Goal: Obtain resource: Download file/media

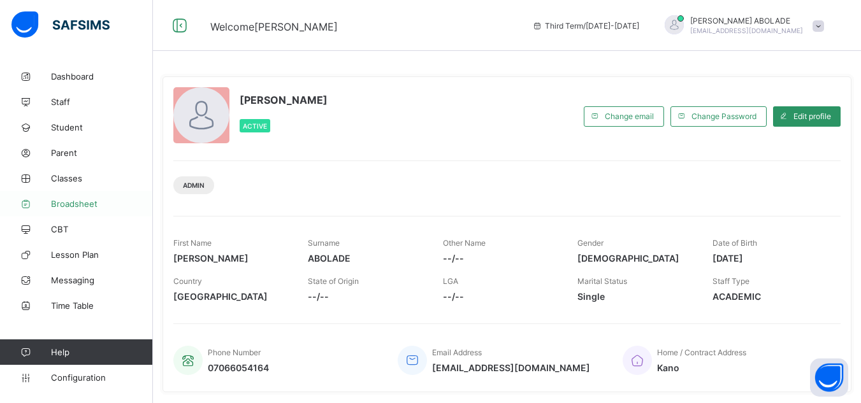
click at [75, 205] on span "Broadsheet" at bounding box center [102, 204] width 102 height 10
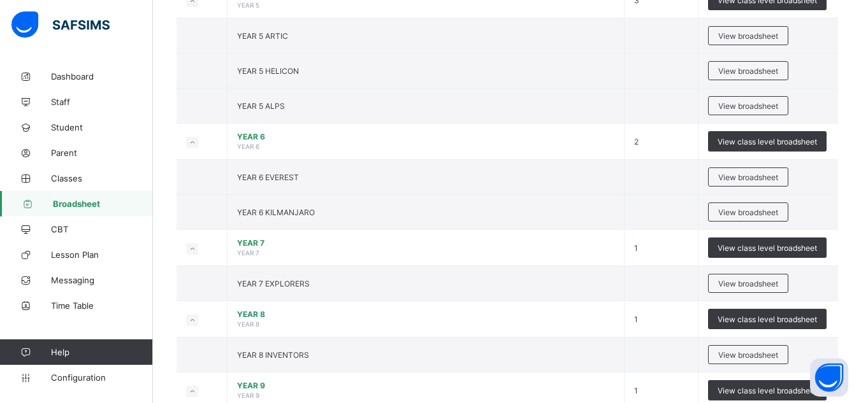
scroll to position [1173, 0]
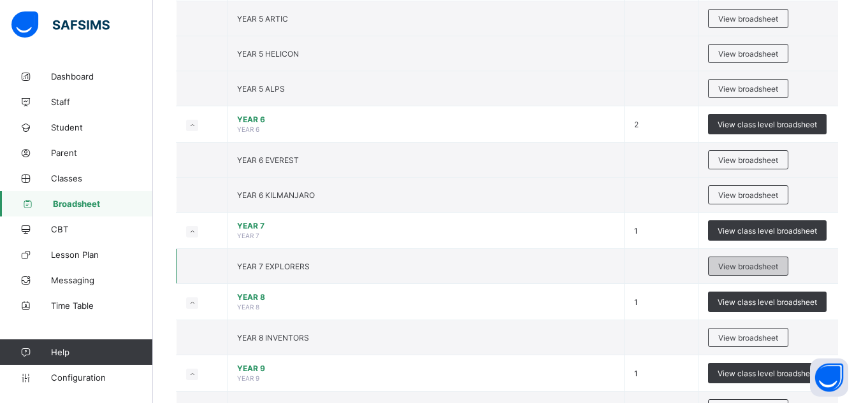
click at [739, 266] on span "View broadsheet" at bounding box center [748, 267] width 60 height 10
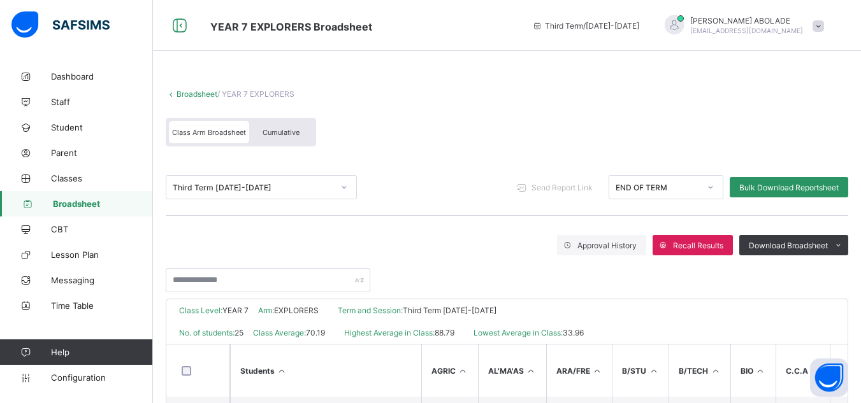
click at [459, 238] on div "Approval History Recall Results Download Broadsheet PDF Excel sheet" at bounding box center [507, 245] width 683 height 20
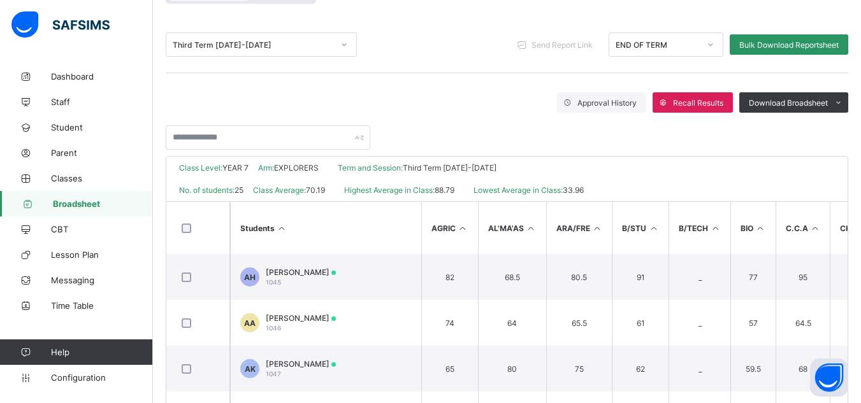
scroll to position [107, 0]
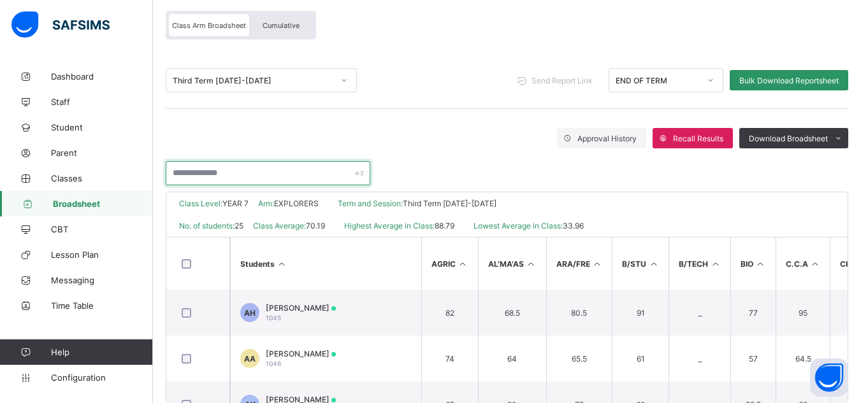
click at [289, 168] on input "text" at bounding box center [268, 173] width 205 height 24
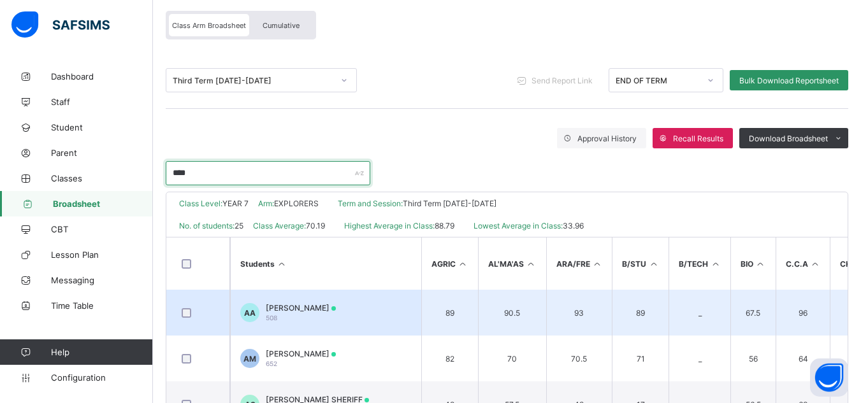
type input "****"
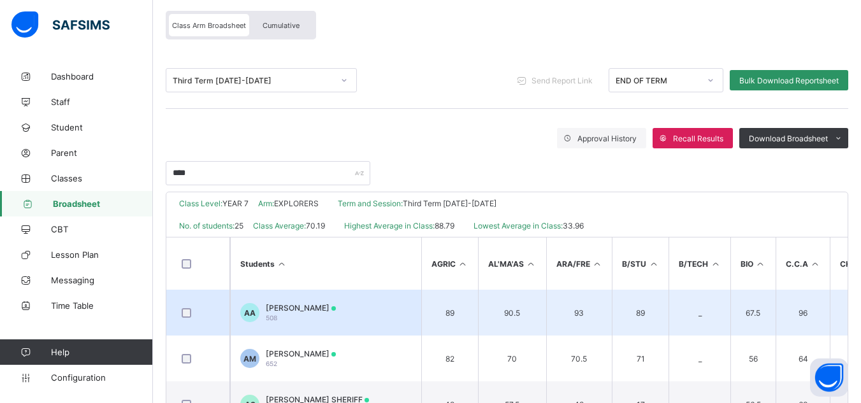
click at [300, 319] on div "[PERSON_NAME] 508" at bounding box center [301, 312] width 70 height 19
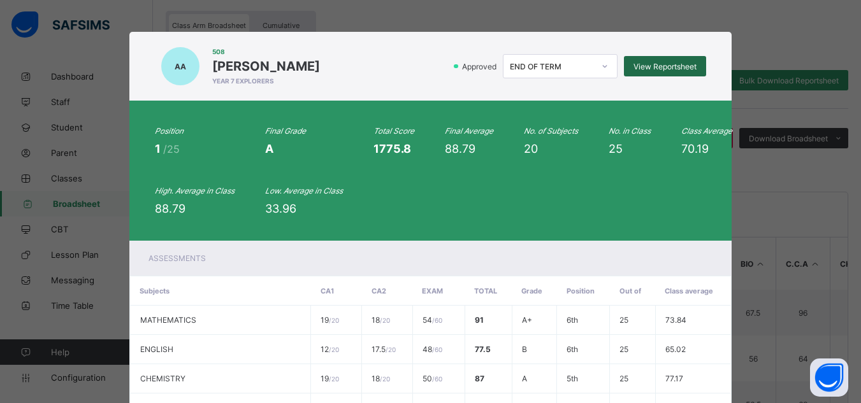
click at [654, 61] on div "View Reportsheet" at bounding box center [665, 66] width 82 height 20
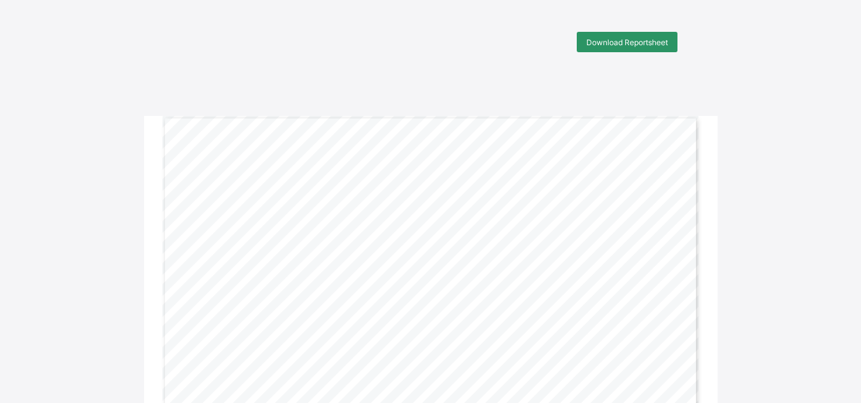
click at [388, 41] on div "Download Reportsheet" at bounding box center [431, 42] width 506 height 20
click at [609, 39] on span "Download Reportsheet" at bounding box center [627, 43] width 82 height 10
